Goal: Transaction & Acquisition: Purchase product/service

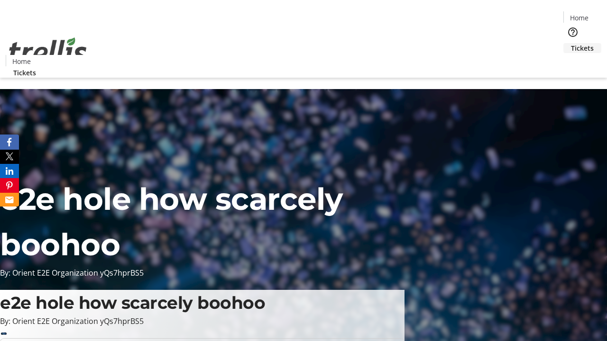
click at [571, 43] on span "Tickets" at bounding box center [582, 48] width 23 height 10
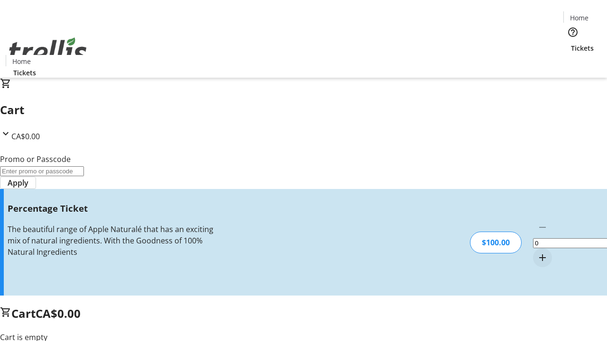
click at [536, 252] on mat-icon "Increment by one" at bounding box center [541, 257] width 11 height 11
type input "1"
type input "FOO"
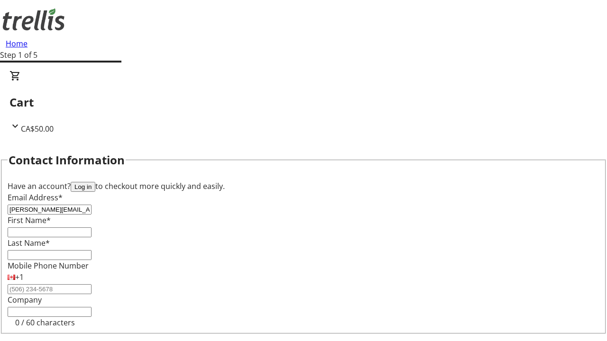
type input "[PERSON_NAME][EMAIL_ADDRESS][DOMAIN_NAME]"
type input "[PERSON_NAME]"
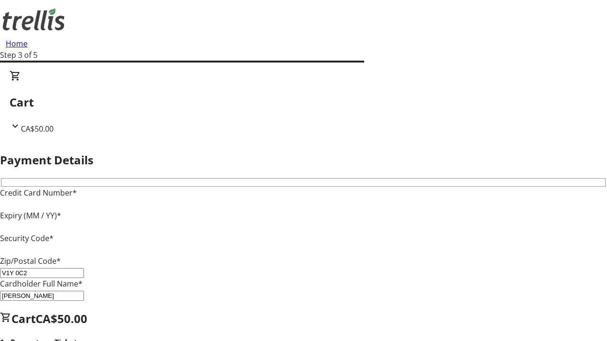
type input "V1Y 0C2"
